Goal: Task Accomplishment & Management: Manage account settings

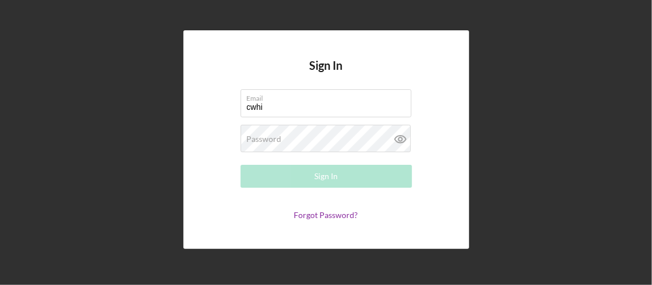
type input "[EMAIL_ADDRESS][DOMAIN_NAME]"
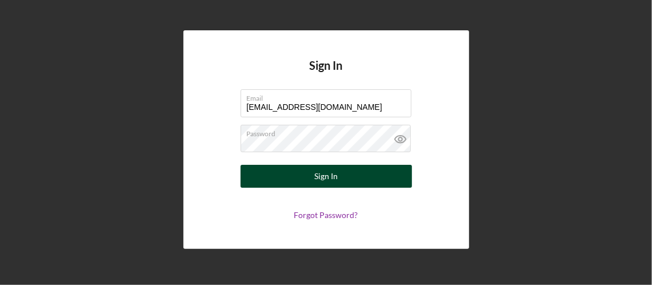
click at [372, 177] on button "Sign In" at bounding box center [327, 176] width 172 height 23
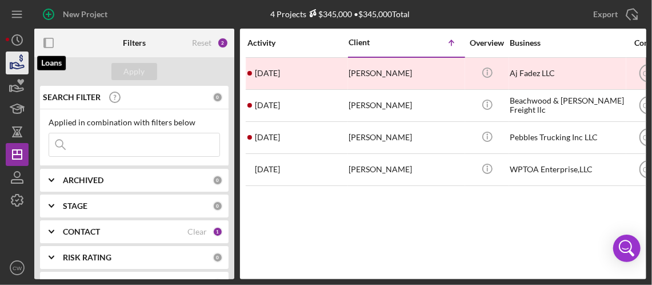
click at [21, 69] on icon "button" at bounding box center [17, 63] width 29 height 29
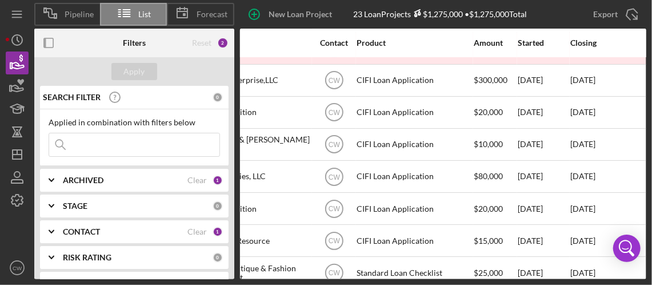
scroll to position [57, 320]
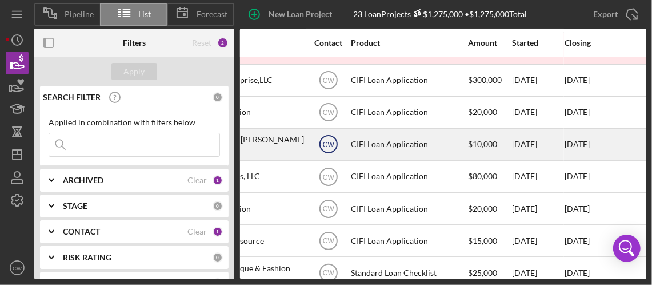
click at [341, 141] on icon "CW" at bounding box center [328, 144] width 29 height 29
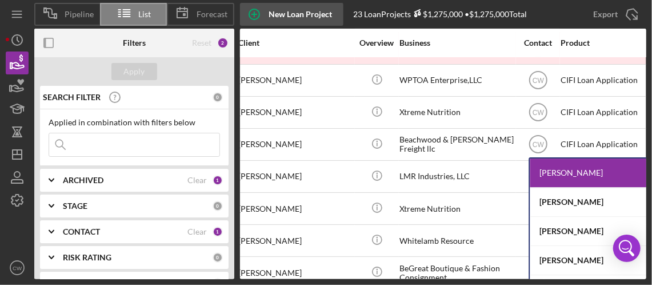
scroll to position [57, 0]
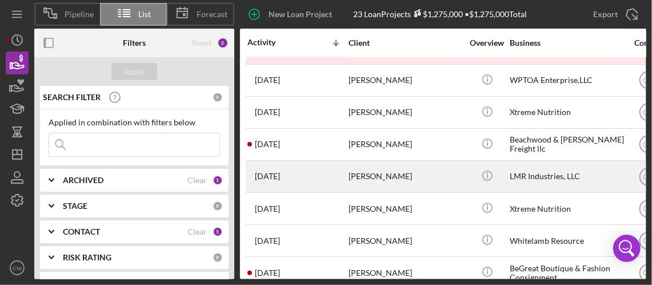
click at [463, 165] on td "[PERSON_NAME]" at bounding box center [406, 176] width 117 height 32
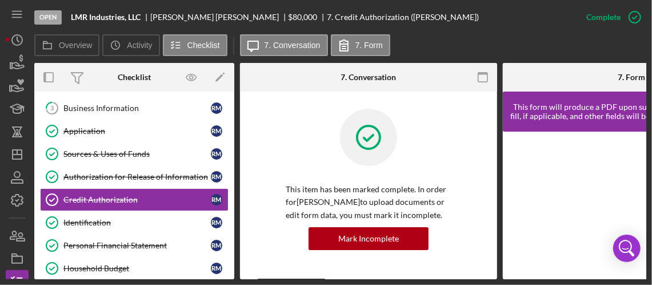
scroll to position [79, 0]
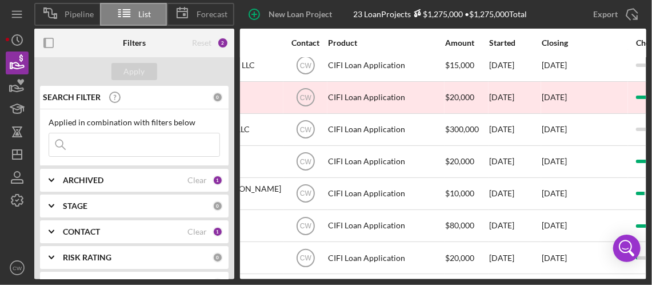
scroll to position [0, 343]
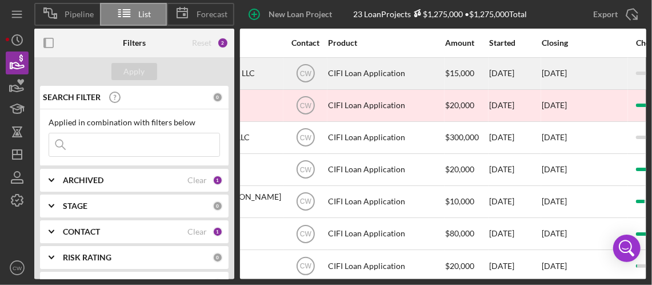
click at [377, 74] on div "CIFI Loan Application" at bounding box center [385, 73] width 114 height 30
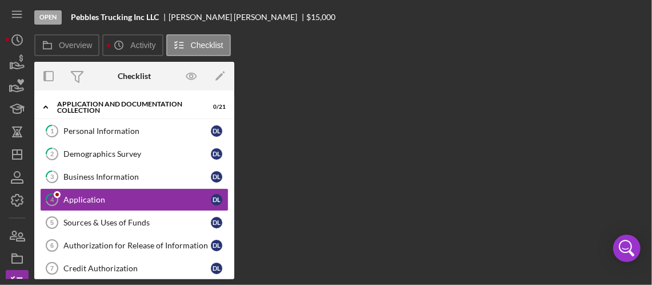
scroll to position [13, 0]
